Goal: Task Accomplishment & Management: Complete application form

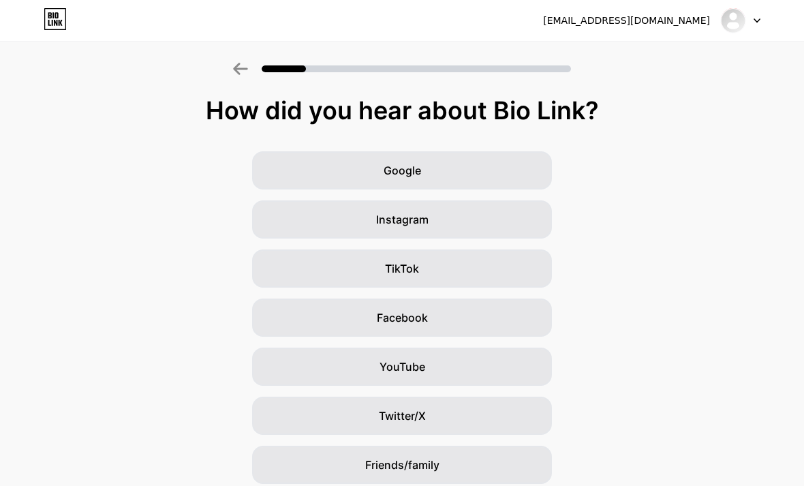
click at [545, 179] on div "Google" at bounding box center [402, 170] width 300 height 38
click at [534, 173] on div "Google" at bounding box center [402, 170] width 300 height 38
